Goal: Find contact information: Find contact information

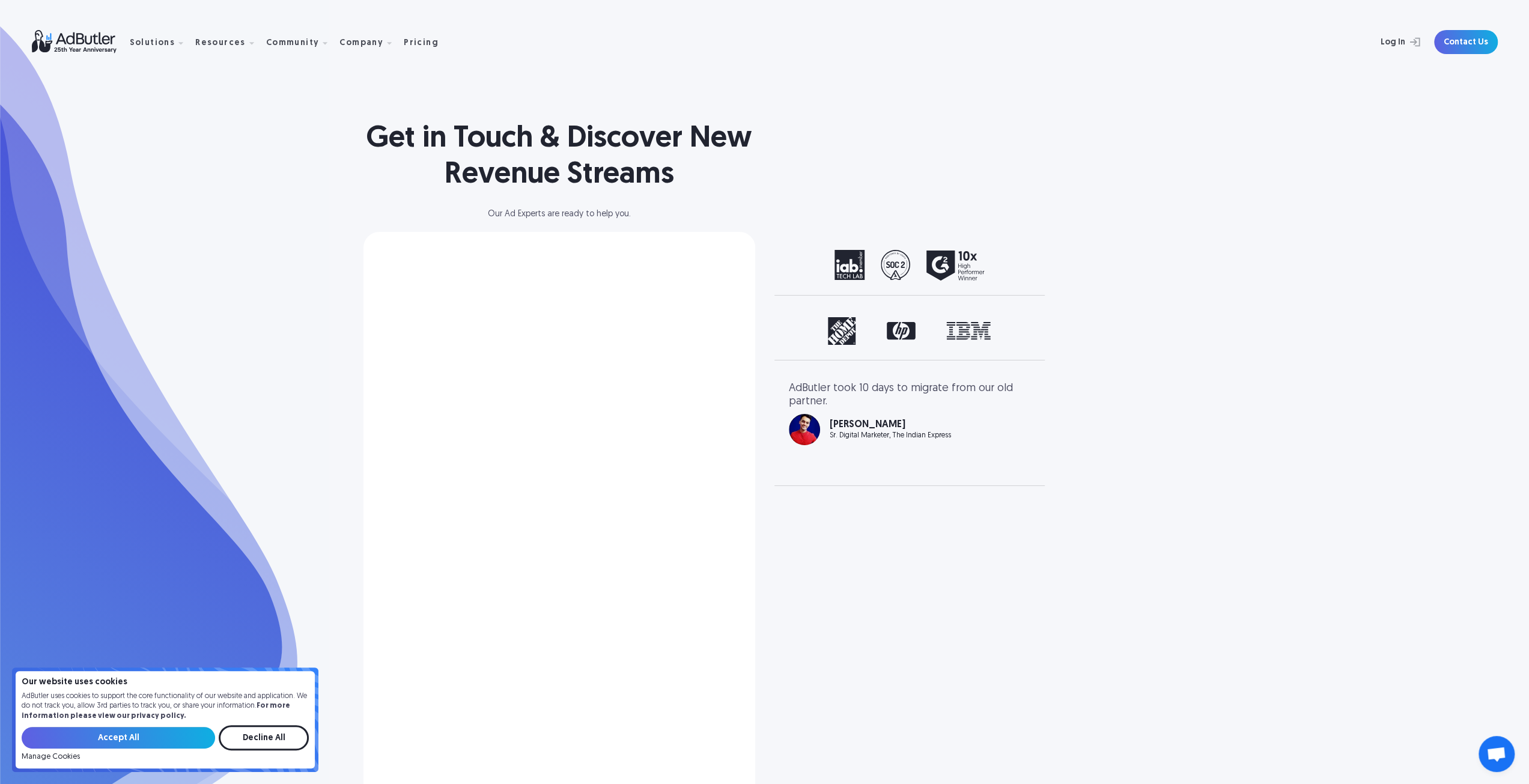
select select "[GEOGRAPHIC_DATA]"
select select "North America"
